Goal: Register for event/course

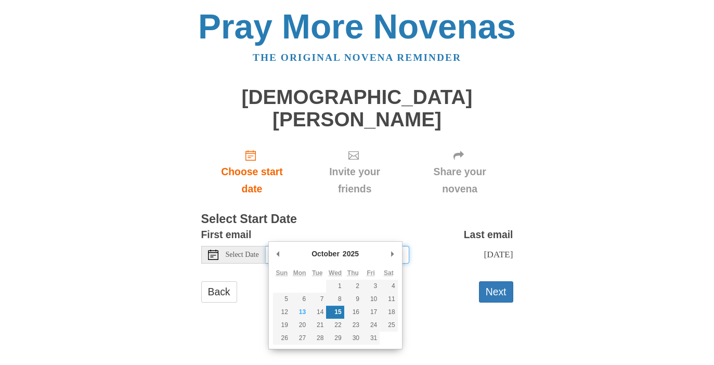
click at [334, 246] on input "[DATE]" at bounding box center [338, 255] width 144 height 18
type input "[DATE]"
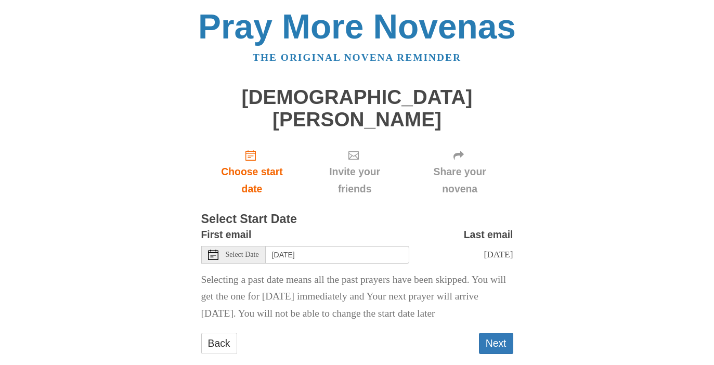
scroll to position [7, 0]
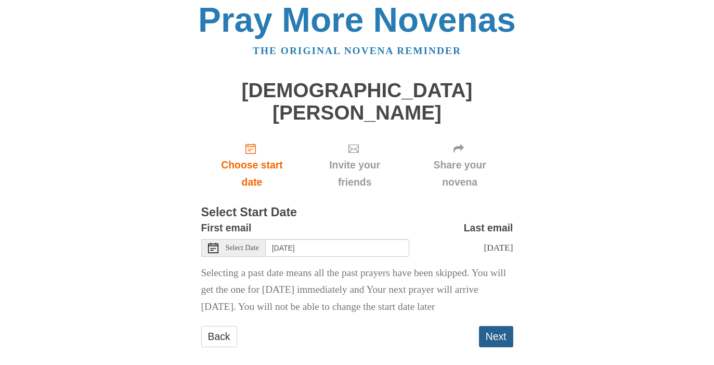
click at [497, 326] on button "Next" at bounding box center [496, 336] width 34 height 21
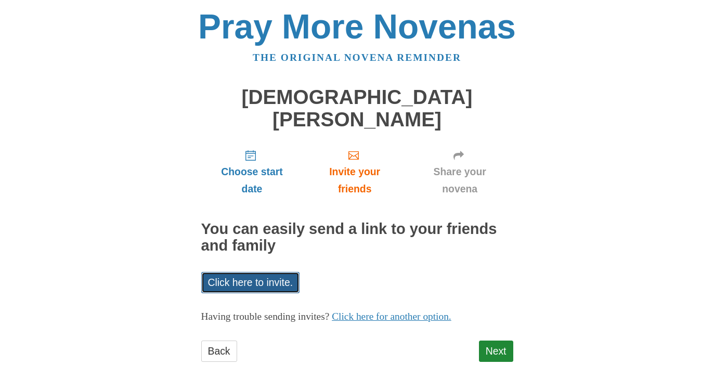
click at [274, 272] on link "Click here to invite." at bounding box center [250, 282] width 99 height 21
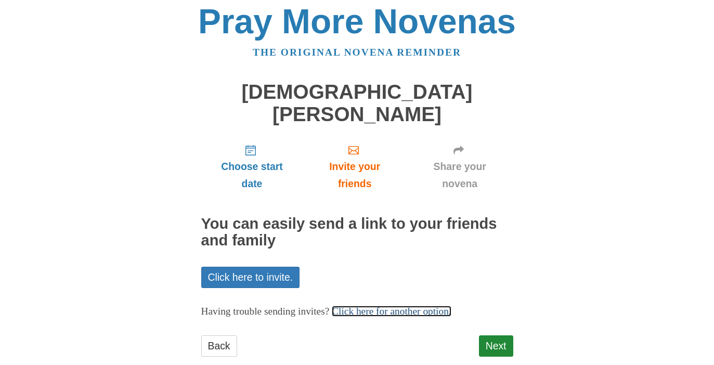
click at [399, 306] on link "Click here for another option." at bounding box center [392, 311] width 120 height 11
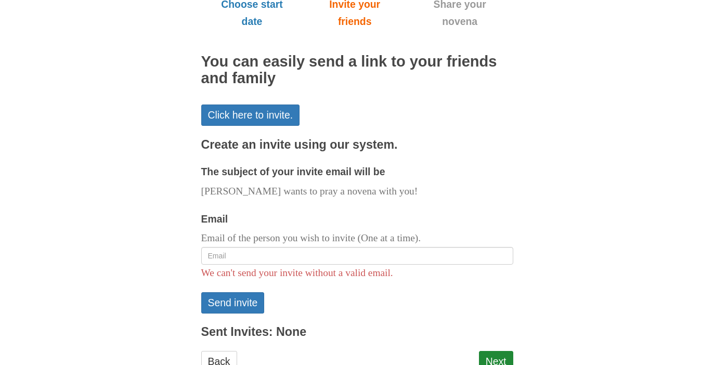
scroll to position [171, 0]
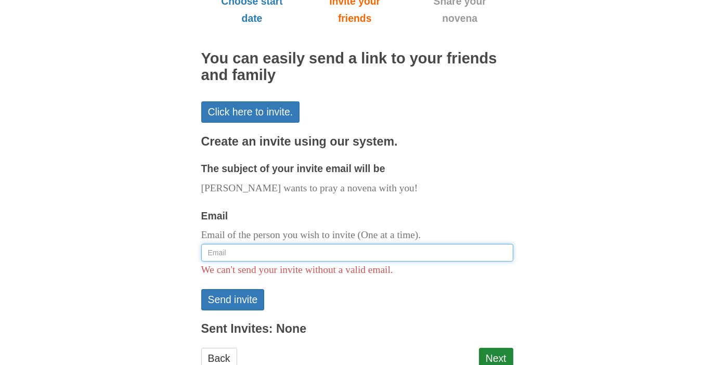
click at [316, 244] on input "Email" at bounding box center [357, 253] width 312 height 18
paste input "mailto:chriswlee2@gmail.com"
drag, startPoint x: 229, startPoint y: 231, endPoint x: 199, endPoint y: 230, distance: 30.7
click at [199, 231] on div "Pray More Novenas The original novena reminder St. John Paul II Novena Choose s…" at bounding box center [357, 114] width 608 height 570
type input "chriswlee2@gmail.com"
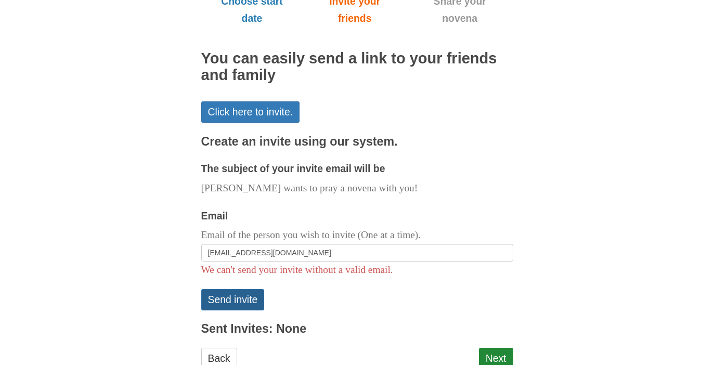
click at [244, 289] on button "Send invite" at bounding box center [232, 299] width 63 height 21
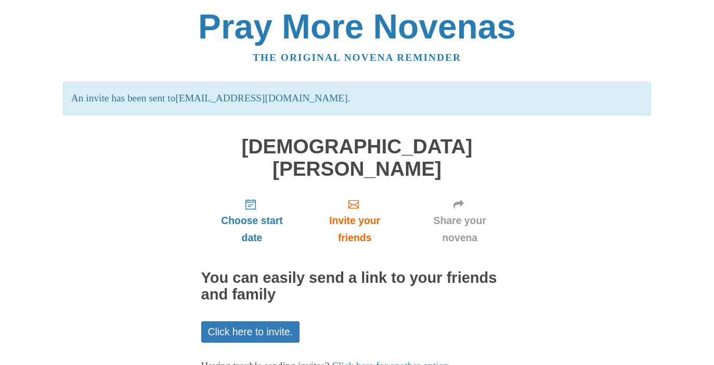
scroll to position [54, 0]
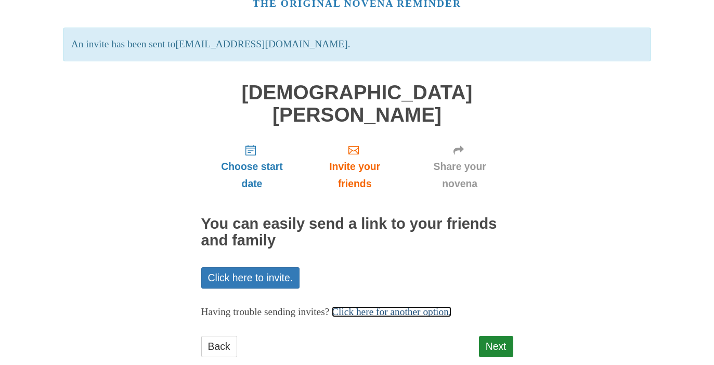
click at [366, 306] on link "Click here for another option." at bounding box center [392, 311] width 120 height 11
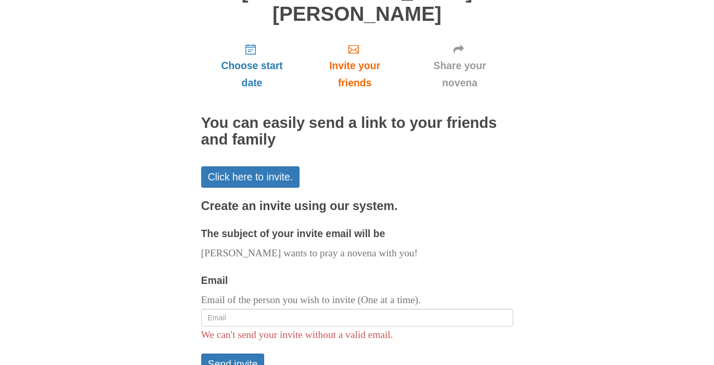
scroll to position [228, 0]
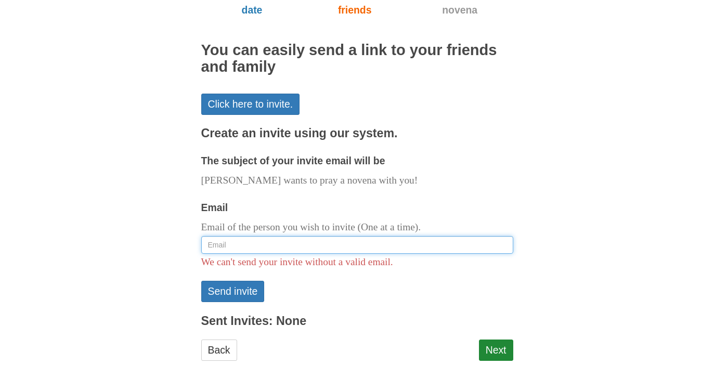
click at [296, 236] on input "Email" at bounding box center [357, 245] width 312 height 18
type input "carolineburciaga09@gmail.com"
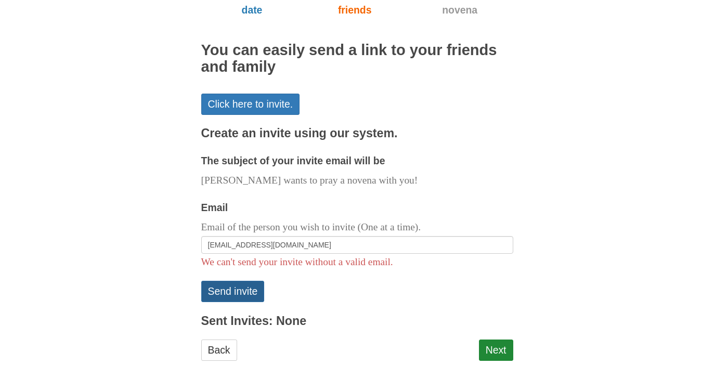
click at [243, 281] on button "Send invite" at bounding box center [232, 291] width 63 height 21
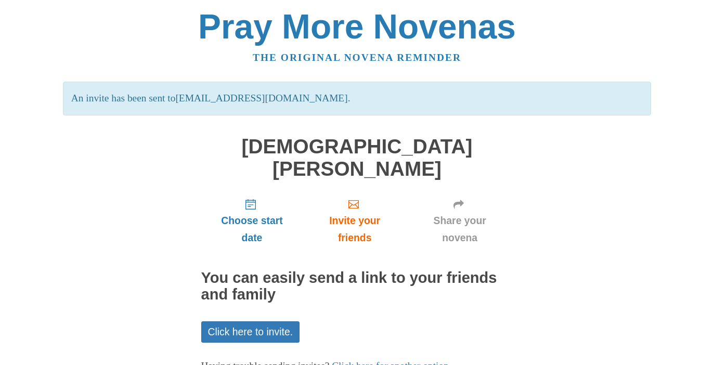
scroll to position [54, 0]
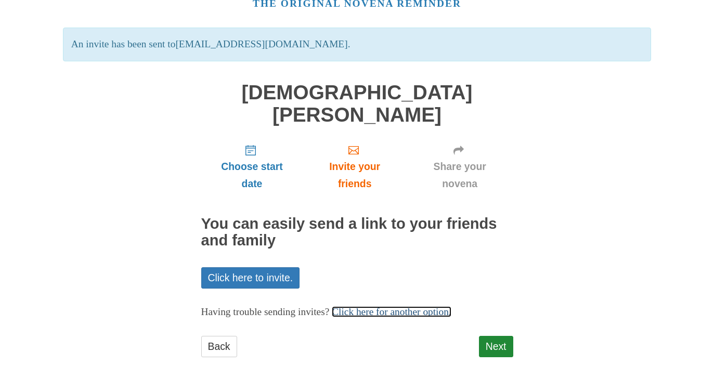
click at [387, 306] on link "Click here for another option." at bounding box center [392, 311] width 120 height 11
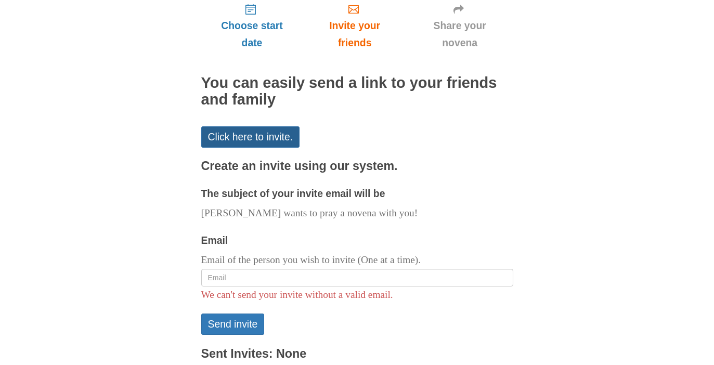
scroll to position [202, 0]
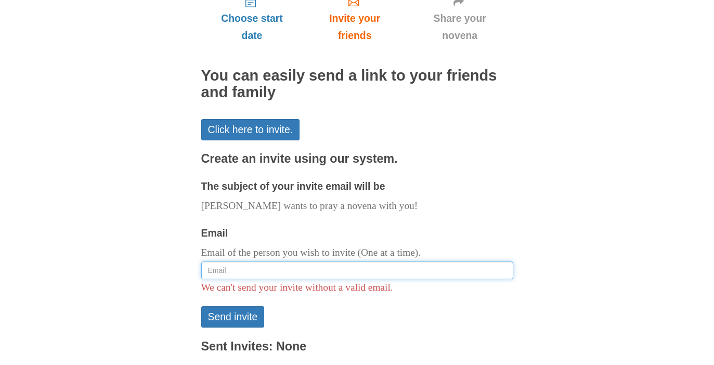
click at [261, 262] on input "Email" at bounding box center [357, 271] width 312 height 18
paste input "caroline1986p@gmail.com"
type input "caroline1986p@gmail.com"
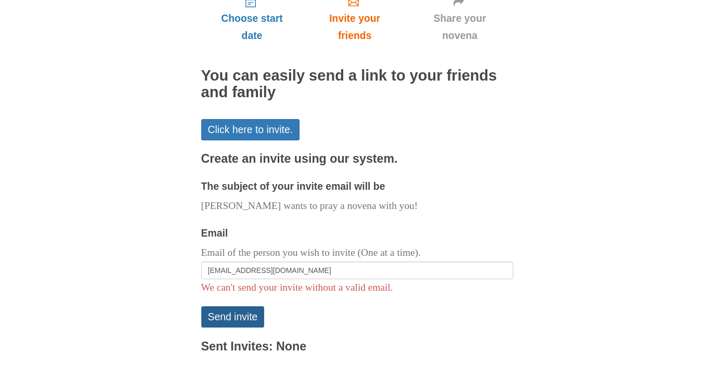
click at [232, 306] on button "Send invite" at bounding box center [232, 316] width 63 height 21
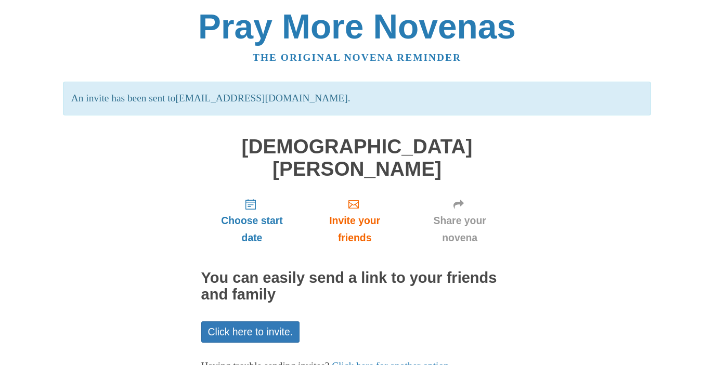
scroll to position [54, 0]
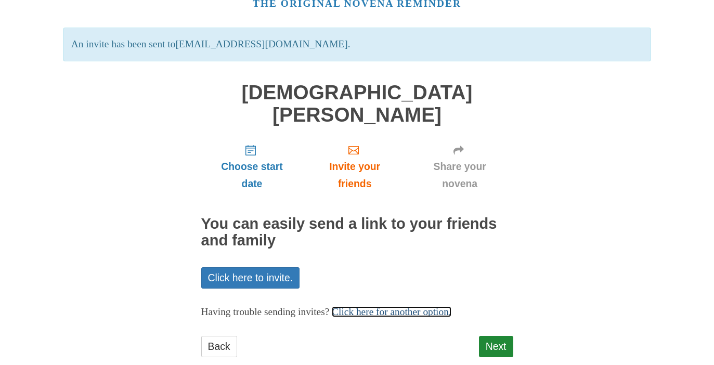
click at [383, 306] on link "Click here for another option." at bounding box center [392, 311] width 120 height 11
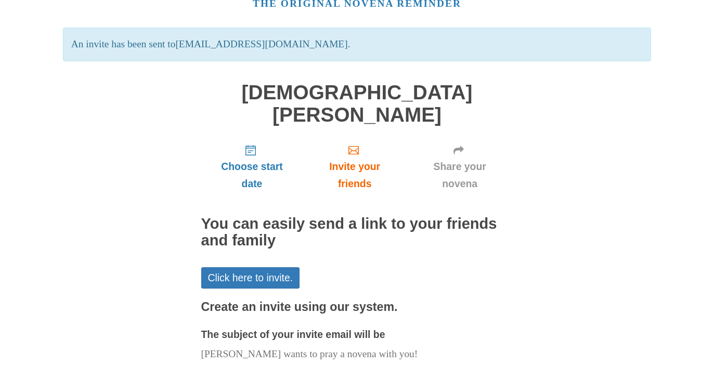
scroll to position [164, 0]
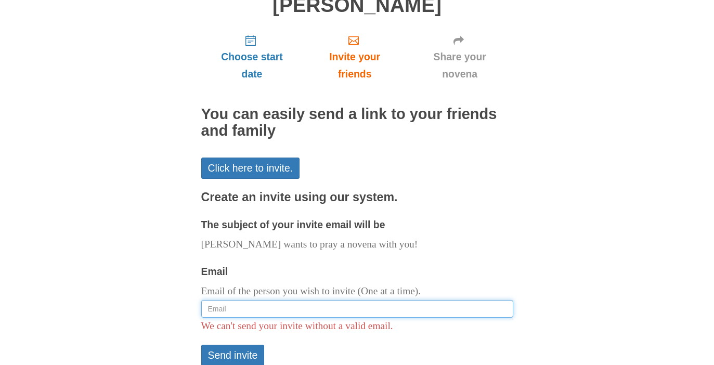
click at [278, 300] on input "Email" at bounding box center [357, 309] width 312 height 18
paste input "[EMAIL_ADDRESS][DOMAIN_NAME]"
type input "[EMAIL_ADDRESS][DOMAIN_NAME]"
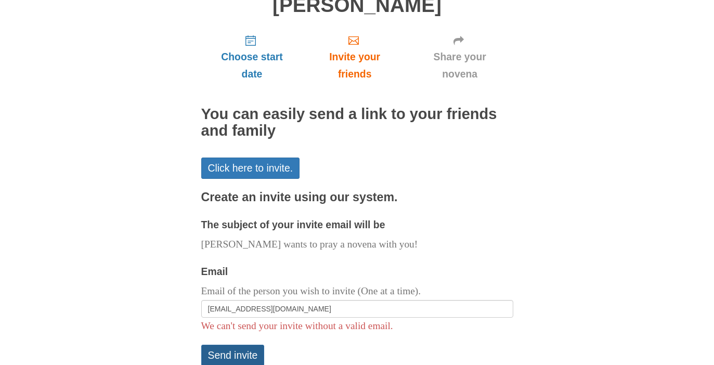
click at [228, 345] on button "Send invite" at bounding box center [232, 355] width 63 height 21
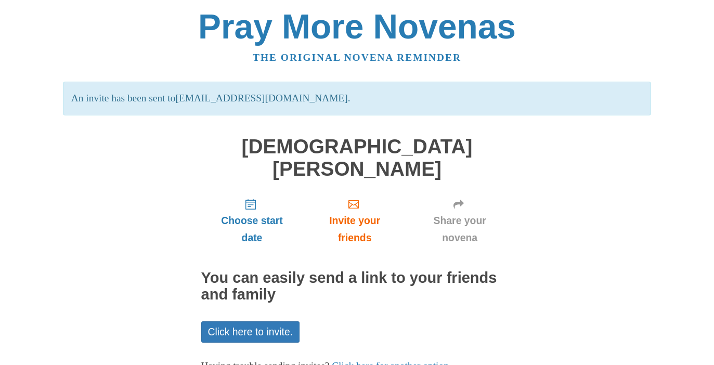
scroll to position [54, 0]
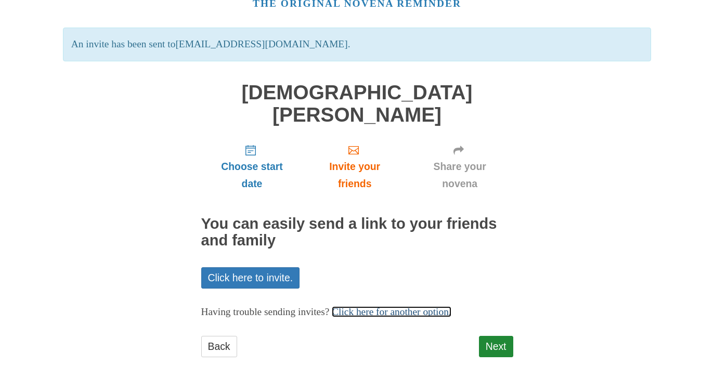
click at [385, 306] on link "Click here for another option." at bounding box center [392, 311] width 120 height 11
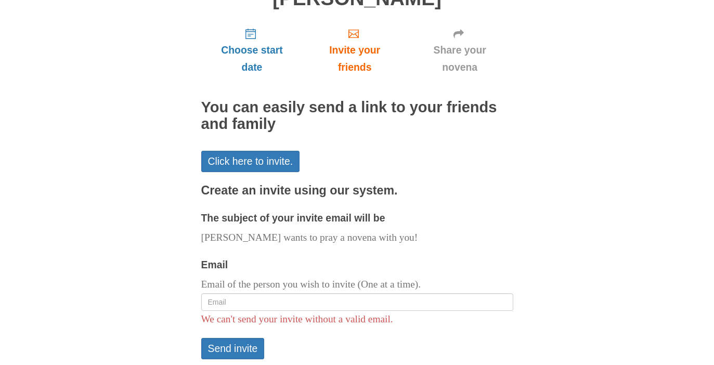
scroll to position [172, 0]
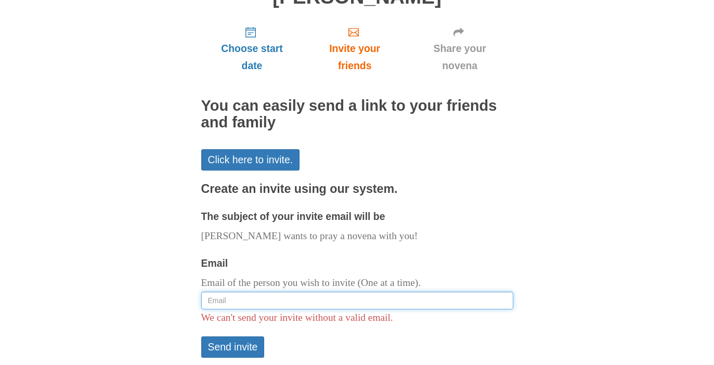
click at [312, 292] on input "Email" at bounding box center [357, 301] width 312 height 18
paste input "[EMAIL_ADDRESS][DOMAIN_NAME]"
type input "[EMAIL_ADDRESS][DOMAIN_NAME]"
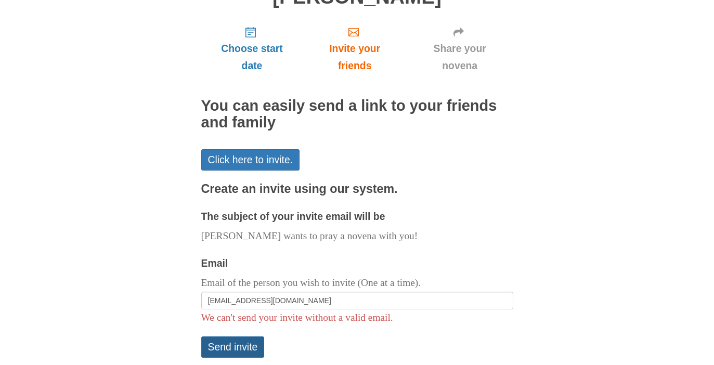
click at [244, 336] on button "Send invite" at bounding box center [232, 346] width 63 height 21
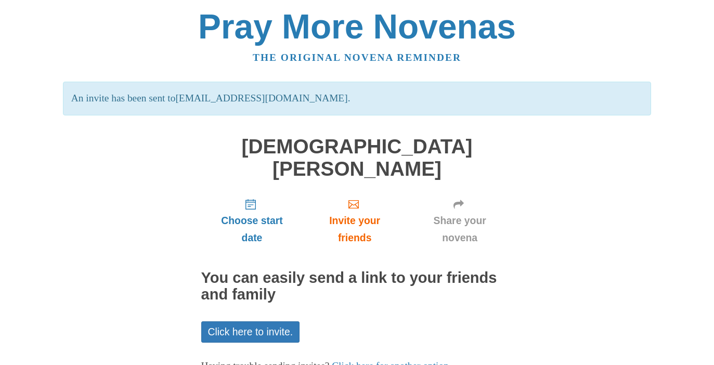
scroll to position [54, 0]
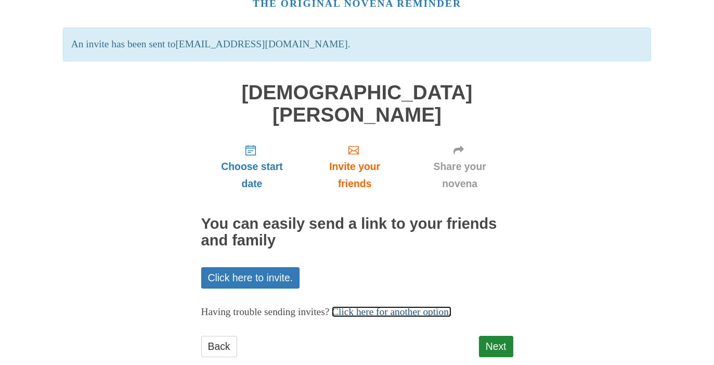
click at [366, 306] on link "Click here for another option." at bounding box center [392, 311] width 120 height 11
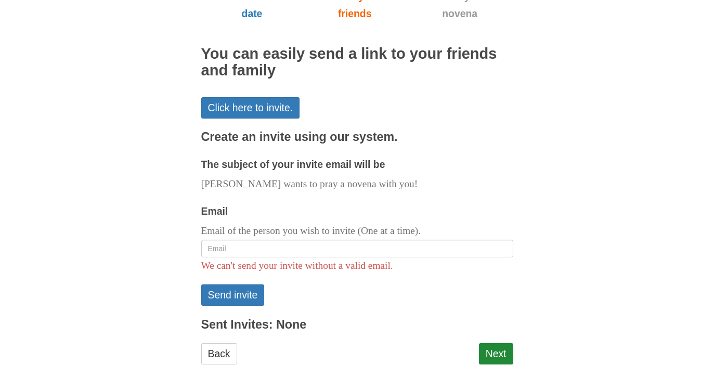
scroll to position [232, 0]
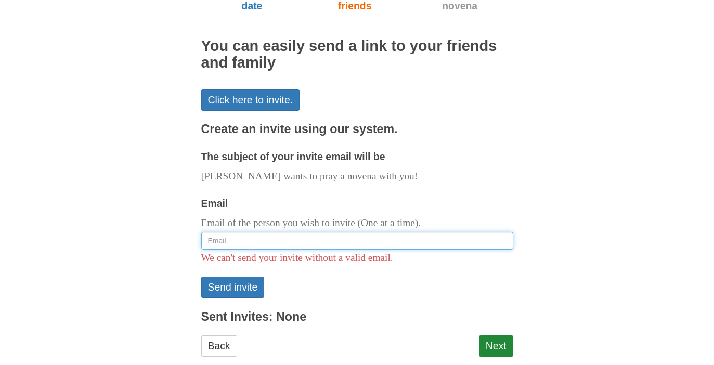
click at [290, 232] on input "Email" at bounding box center [357, 241] width 312 height 18
paste input "jmskroeger@gmail.com"
type input "jmskroeger@gmail.com"
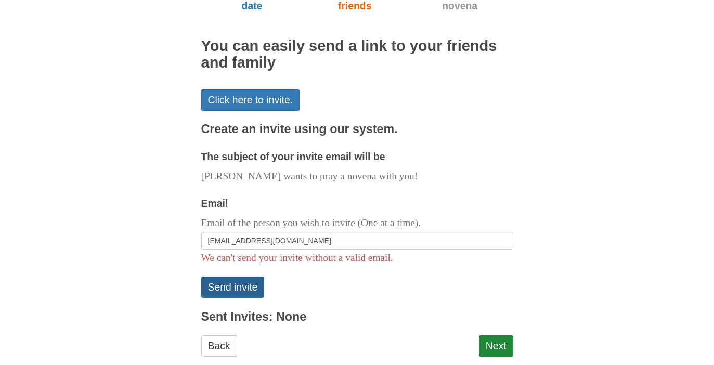
click at [224, 277] on button "Send invite" at bounding box center [232, 287] width 63 height 21
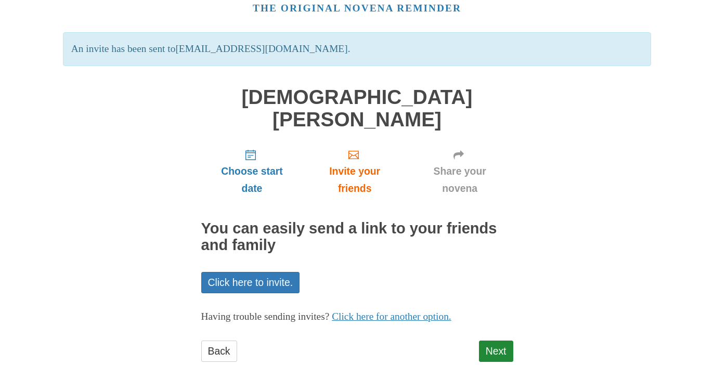
scroll to position [54, 0]
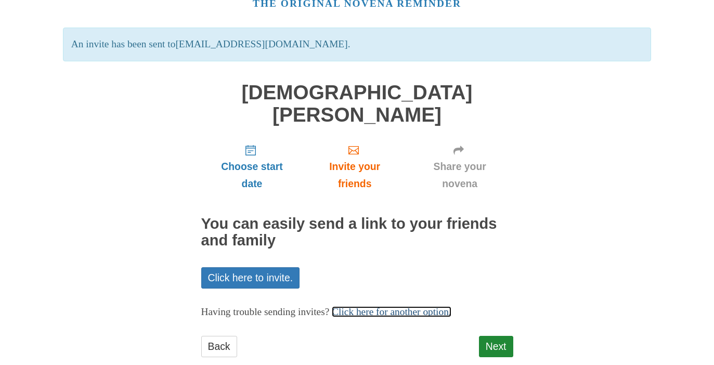
click at [359, 306] on link "Click here for another option." at bounding box center [392, 311] width 120 height 11
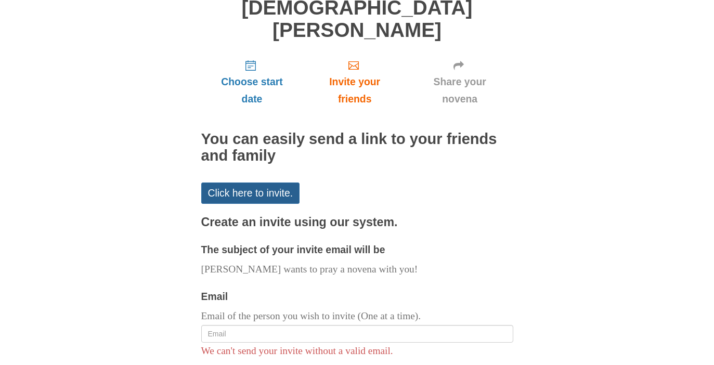
scroll to position [170, 0]
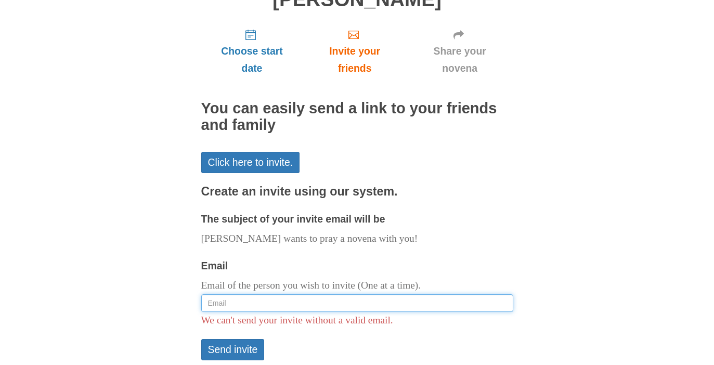
click at [314, 294] on input "Email" at bounding box center [357, 303] width 312 height 18
paste input "abantonio42@gmail.com"
type input "abantonio42@gmail.com"
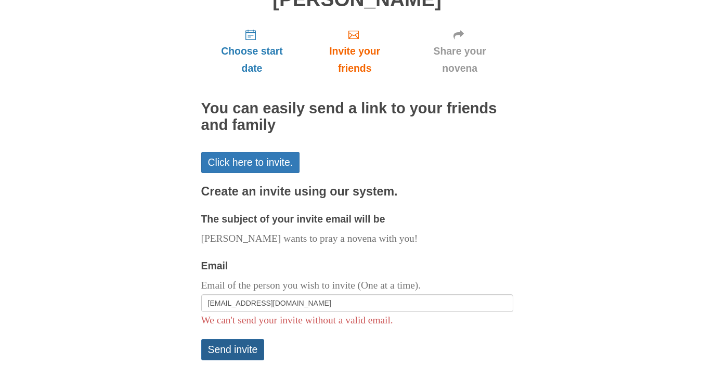
click at [238, 339] on button "Send invite" at bounding box center [232, 349] width 63 height 21
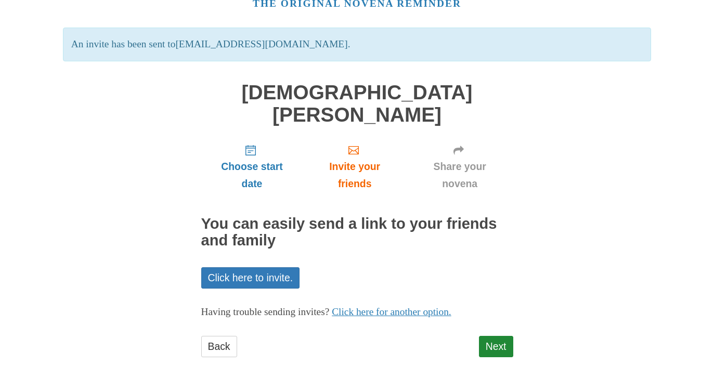
scroll to position [54, 0]
click at [390, 307] on link "Click here for another option." at bounding box center [392, 312] width 120 height 11
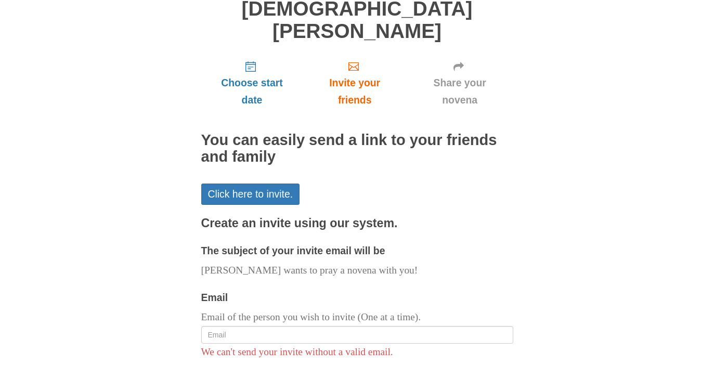
scroll to position [160, 0]
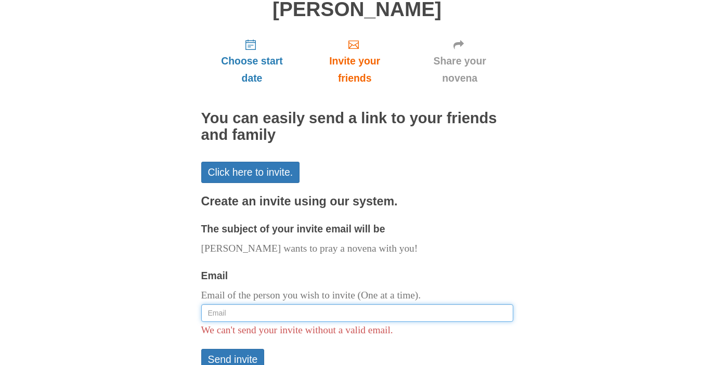
click at [249, 304] on input "Email" at bounding box center [357, 313] width 312 height 18
paste input "mailto:david@christourlightcatholic.org"
drag, startPoint x: 231, startPoint y: 289, endPoint x: 186, endPoint y: 287, distance: 45.8
click at [186, 287] on div "Pray More Novenas The original novena reminder An invite has been sent to abant…" at bounding box center [357, 149] width 608 height 619
type input "david@christourlightcatholic.org"
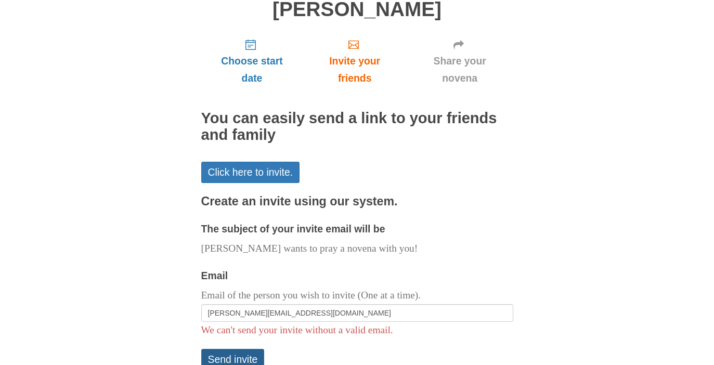
click at [230, 349] on button "Send invite" at bounding box center [232, 359] width 63 height 21
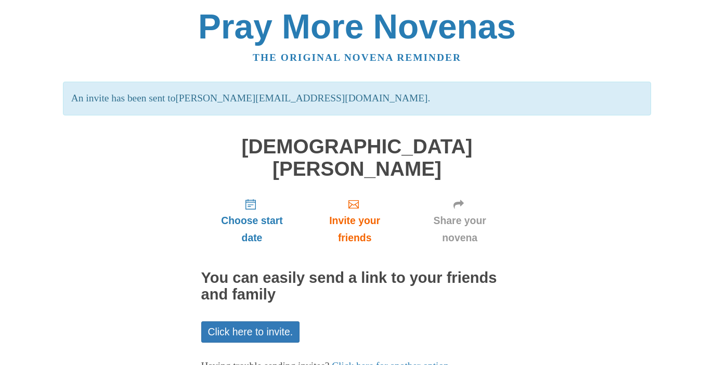
scroll to position [54, 0]
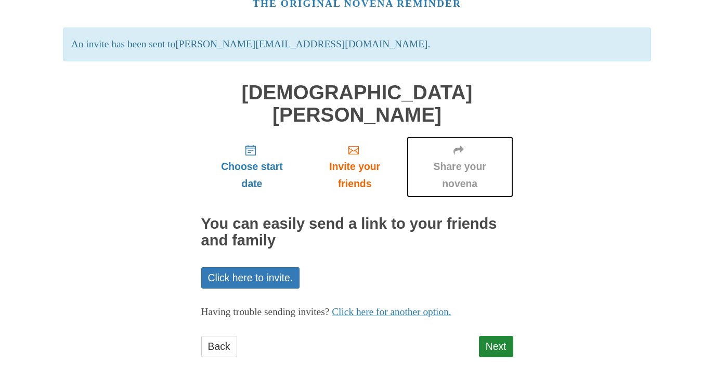
click at [462, 158] on span "Share your novena" at bounding box center [460, 175] width 86 height 34
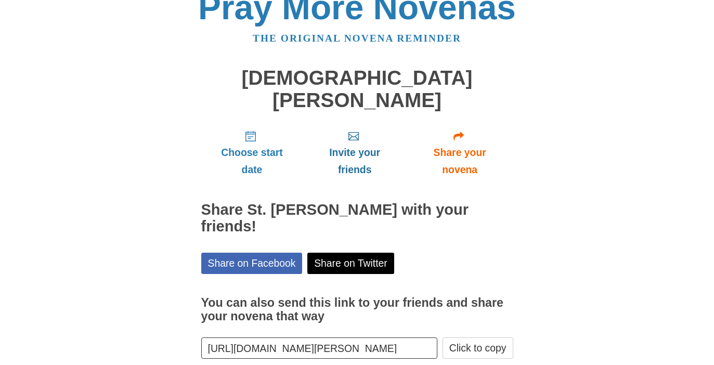
scroll to position [53, 0]
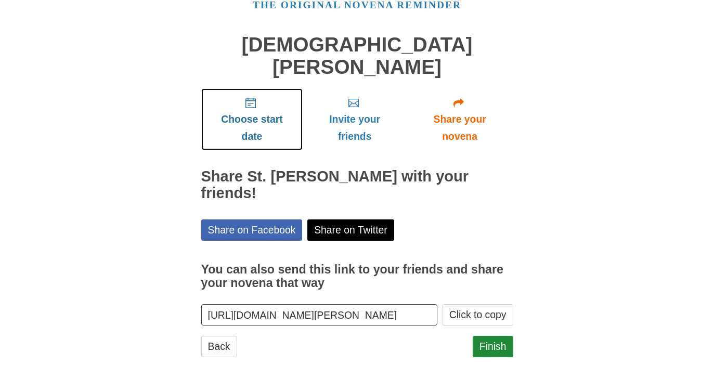
click at [244, 111] on span "Choose start date" at bounding box center [252, 128] width 81 height 34
